Goal: Information Seeking & Learning: Learn about a topic

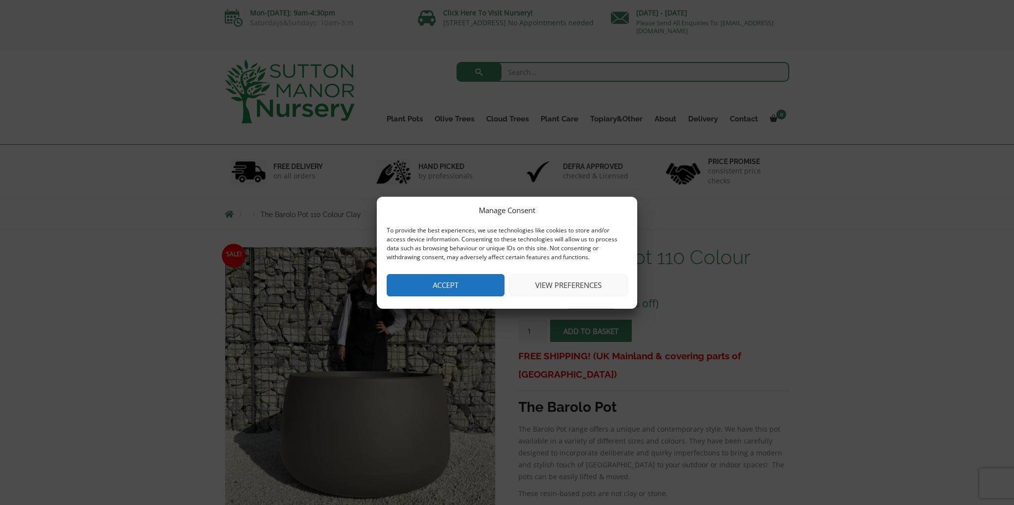
click at [475, 288] on button "Accept" at bounding box center [446, 285] width 118 height 22
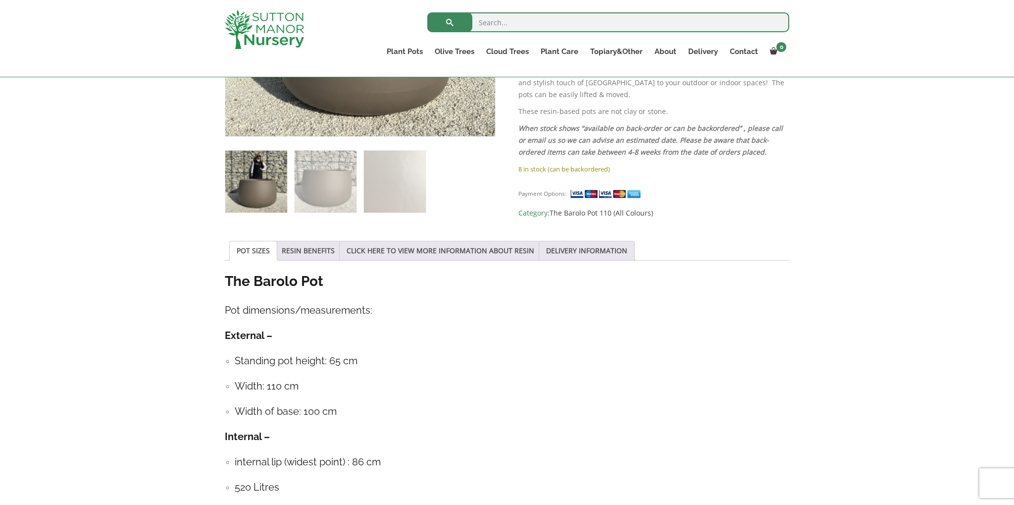
scroll to position [366, 0]
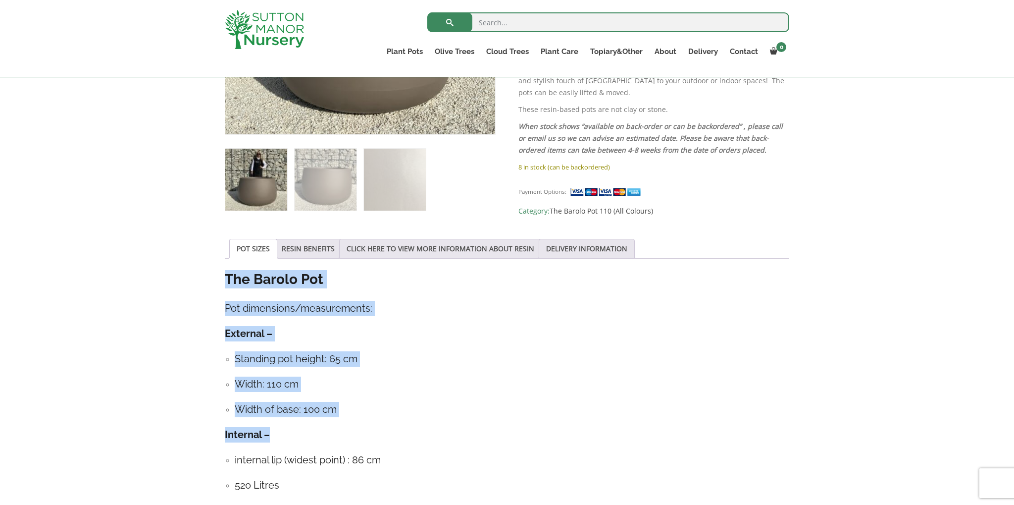
drag, startPoint x: 219, startPoint y: 276, endPoint x: 455, endPoint y: 388, distance: 260.7
click at [459, 425] on div "Sale! 🔍 The Barolo Pot 110 Colour Clay £ 682.95 Original price was: £682.95. £ …" at bounding box center [506, 330] width 579 height 951
click at [456, 384] on h4 "Width: 110 cm" at bounding box center [512, 383] width 555 height 15
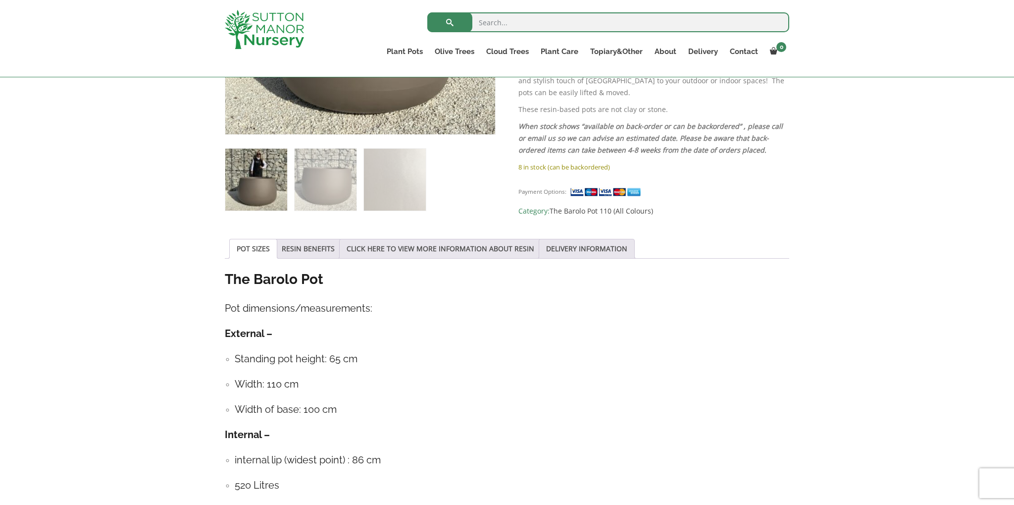
drag, startPoint x: 217, startPoint y: 277, endPoint x: 490, endPoint y: 389, distance: 294.9
click at [546, 466] on div "Sale! 🔍 The Barolo Pot 110 Colour Clay £ 682.95 Original price was: £682.95. £ …" at bounding box center [507, 331] width 1014 height 970
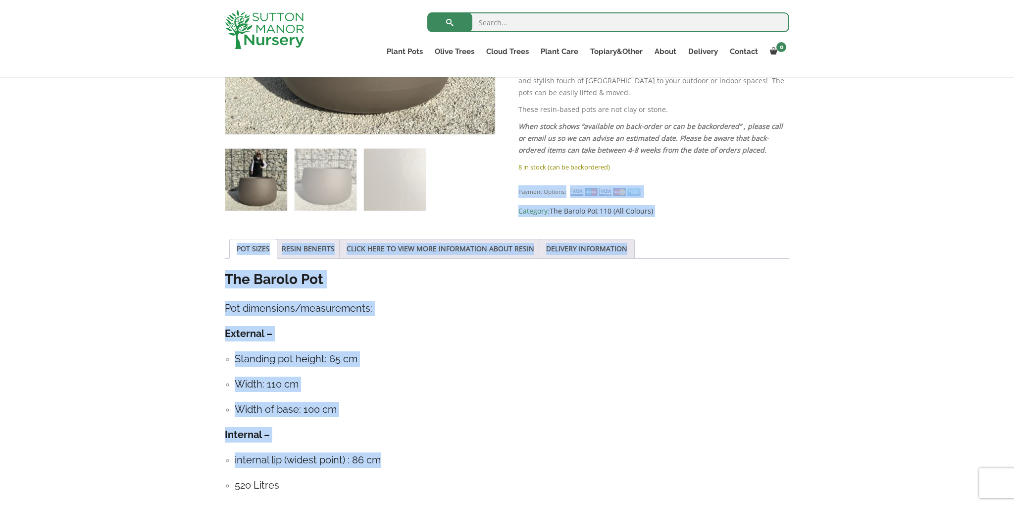
click at [492, 378] on h4 "Width: 110 cm" at bounding box center [512, 383] width 555 height 15
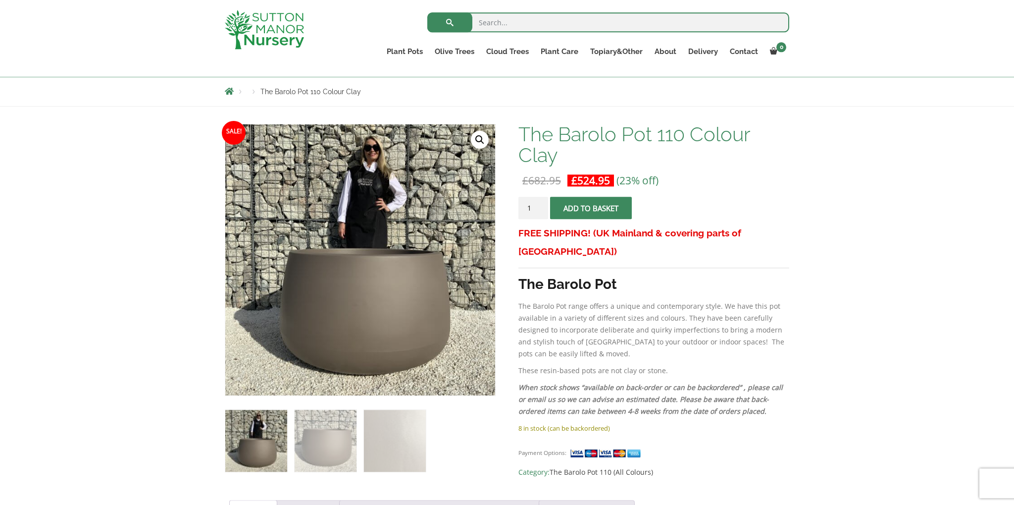
scroll to position [104, 0]
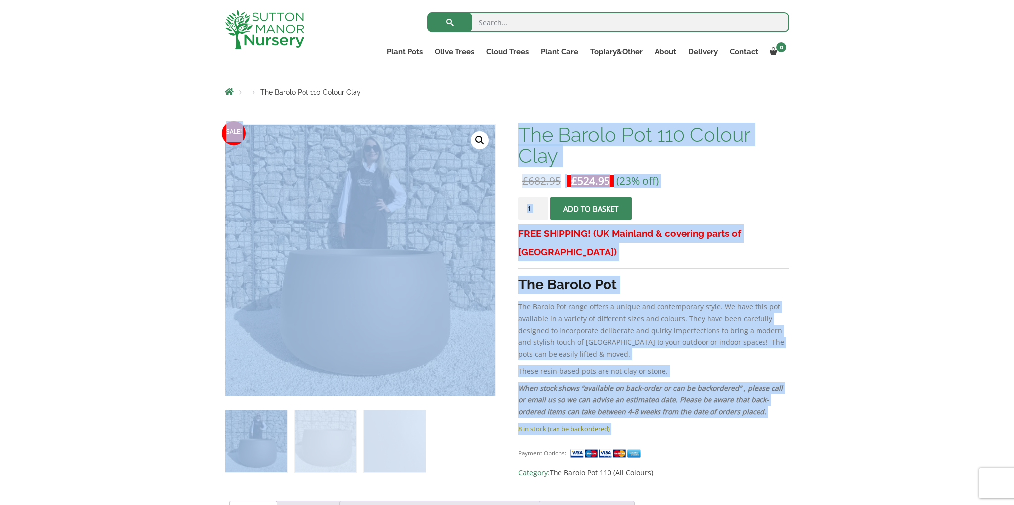
drag, startPoint x: 510, startPoint y: 130, endPoint x: 845, endPoint y: 255, distance: 358.0
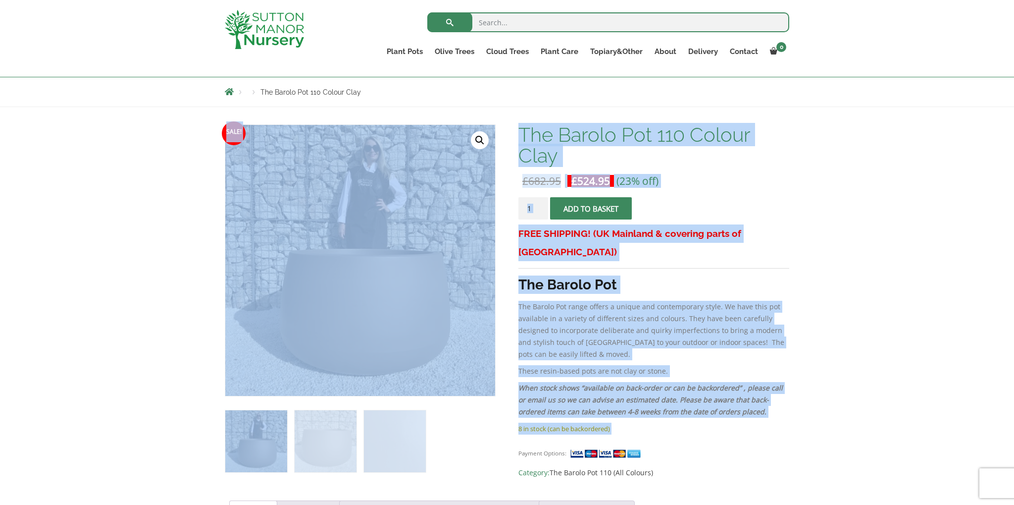
drag, startPoint x: 518, startPoint y: 126, endPoint x: 822, endPoint y: 176, distance: 308.6
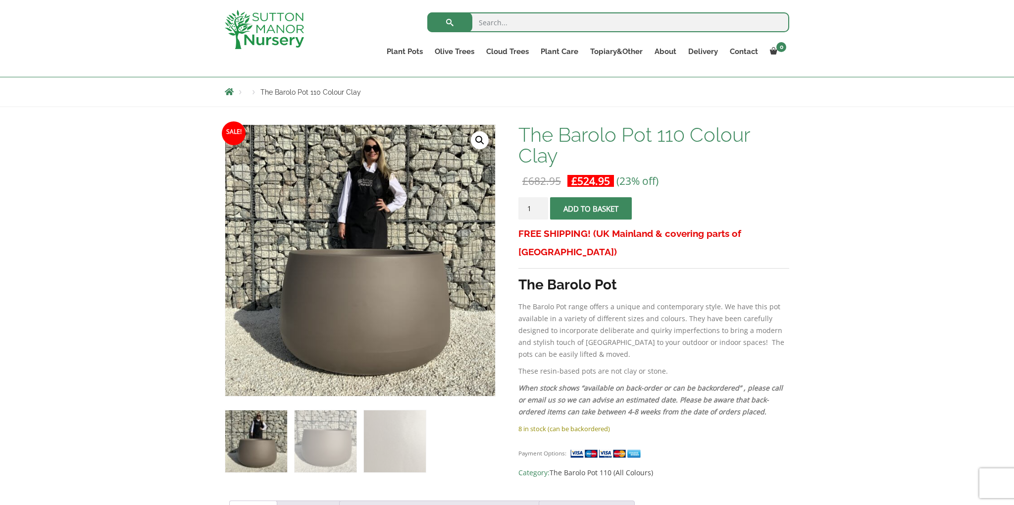
drag, startPoint x: 827, startPoint y: 177, endPoint x: 834, endPoint y: 179, distance: 6.7
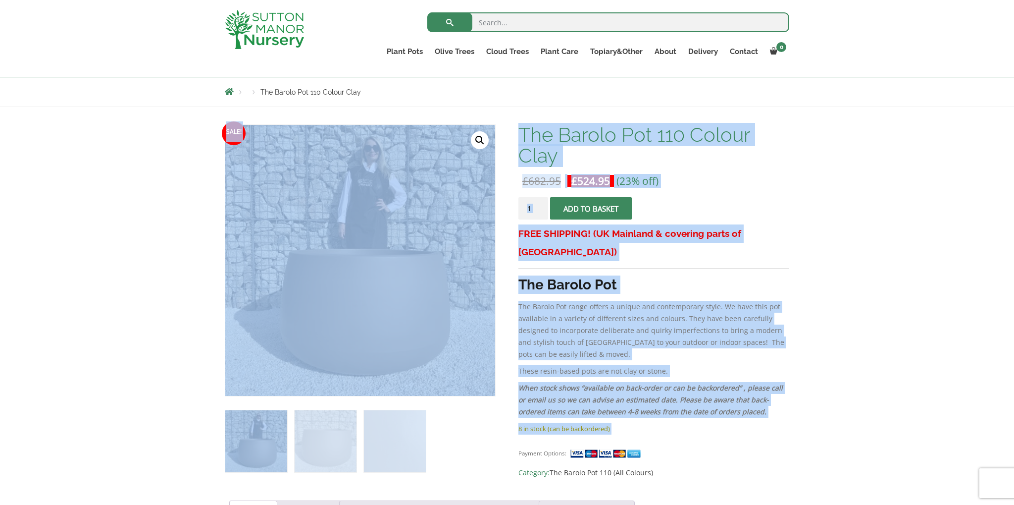
drag, startPoint x: 510, startPoint y: 132, endPoint x: 817, endPoint y: 220, distance: 319.4
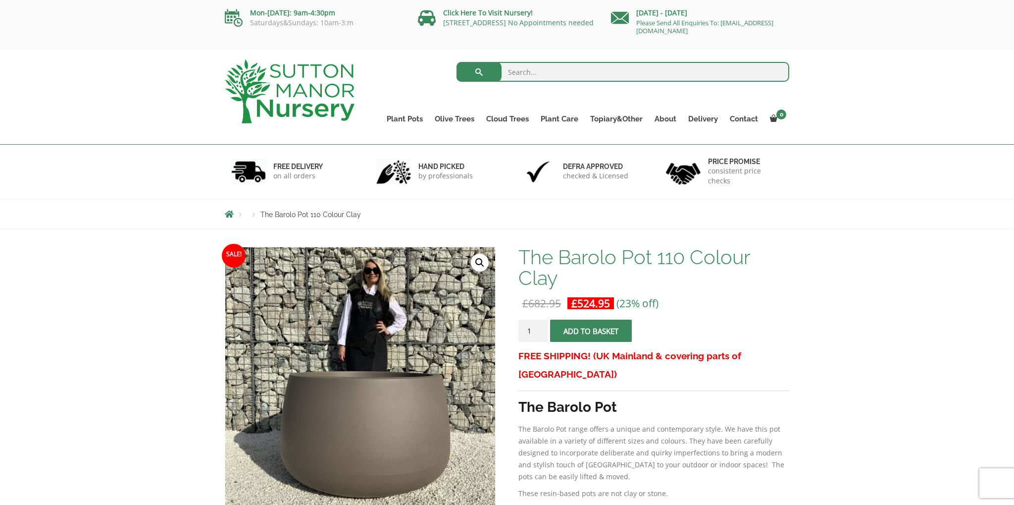
scroll to position [156, 0]
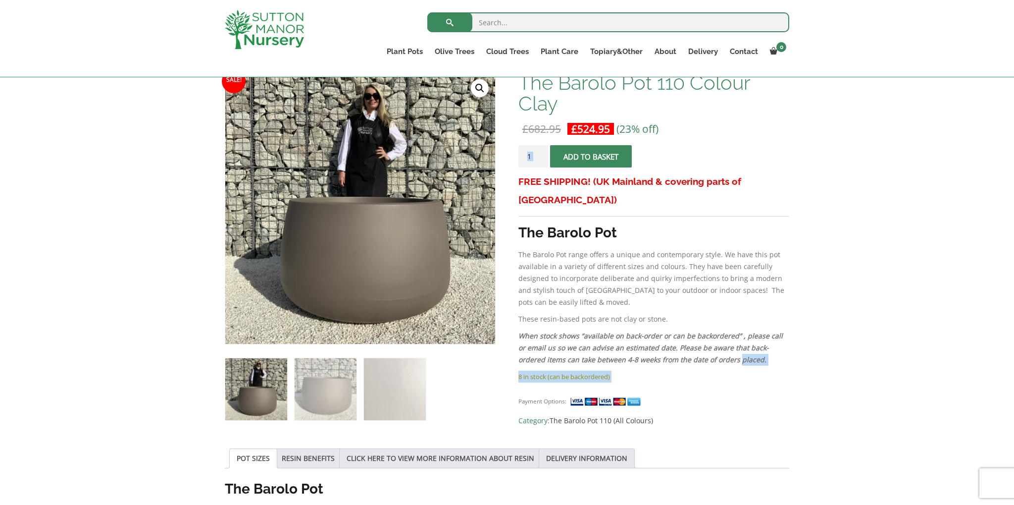
drag, startPoint x: 516, startPoint y: 211, endPoint x: 752, endPoint y: 345, distance: 271.2
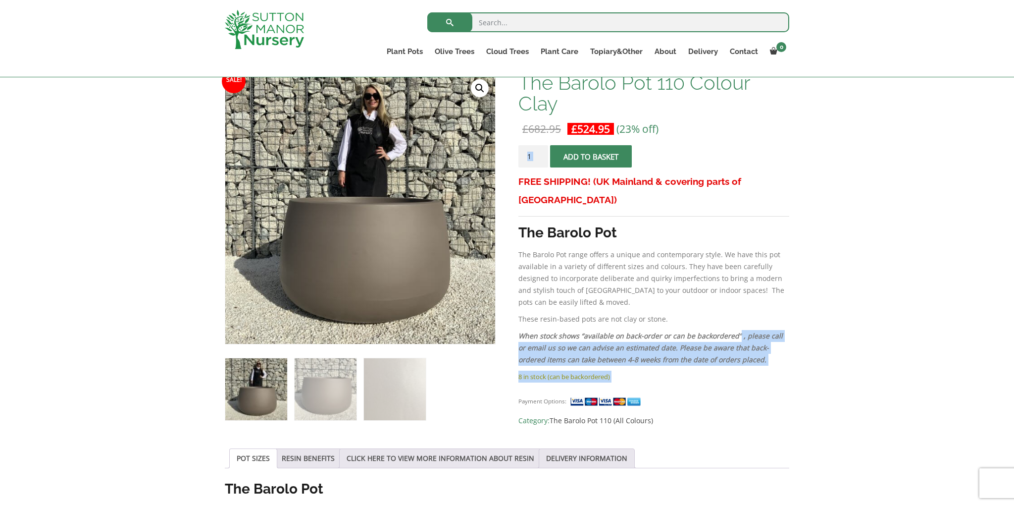
drag, startPoint x: 516, startPoint y: 207, endPoint x: 748, endPoint y: 317, distance: 256.5
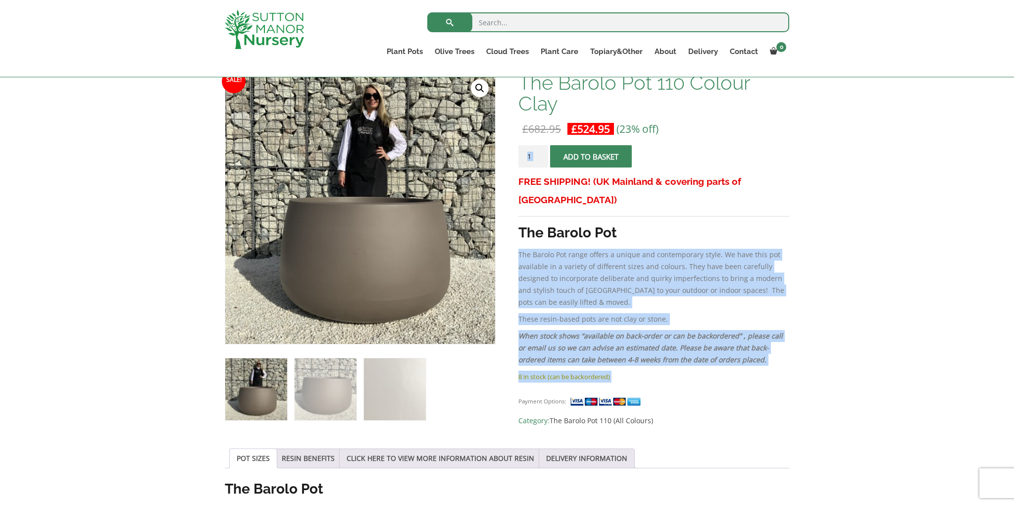
drag, startPoint x: 518, startPoint y: 210, endPoint x: 654, endPoint y: 215, distance: 136.3
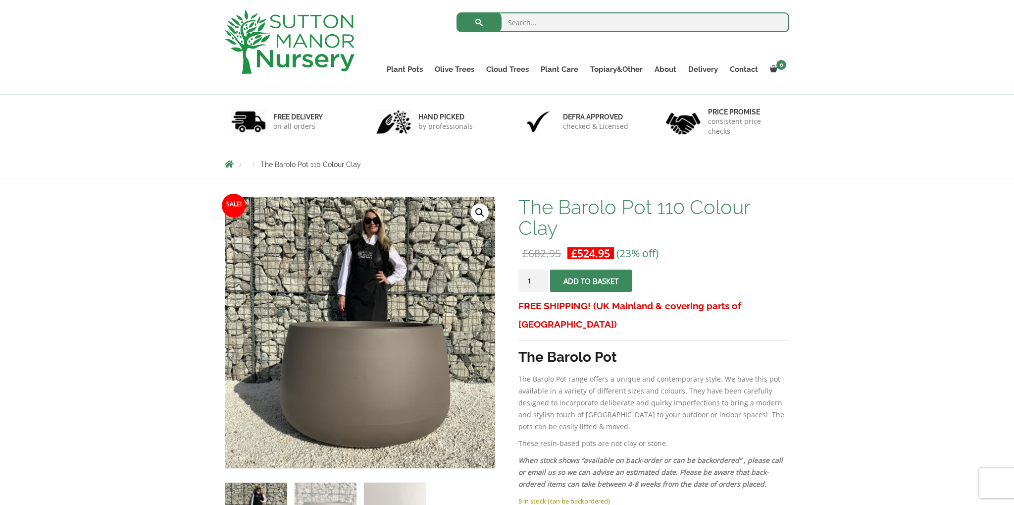
scroll to position [0, 0]
